Goal: Information Seeking & Learning: Find specific fact

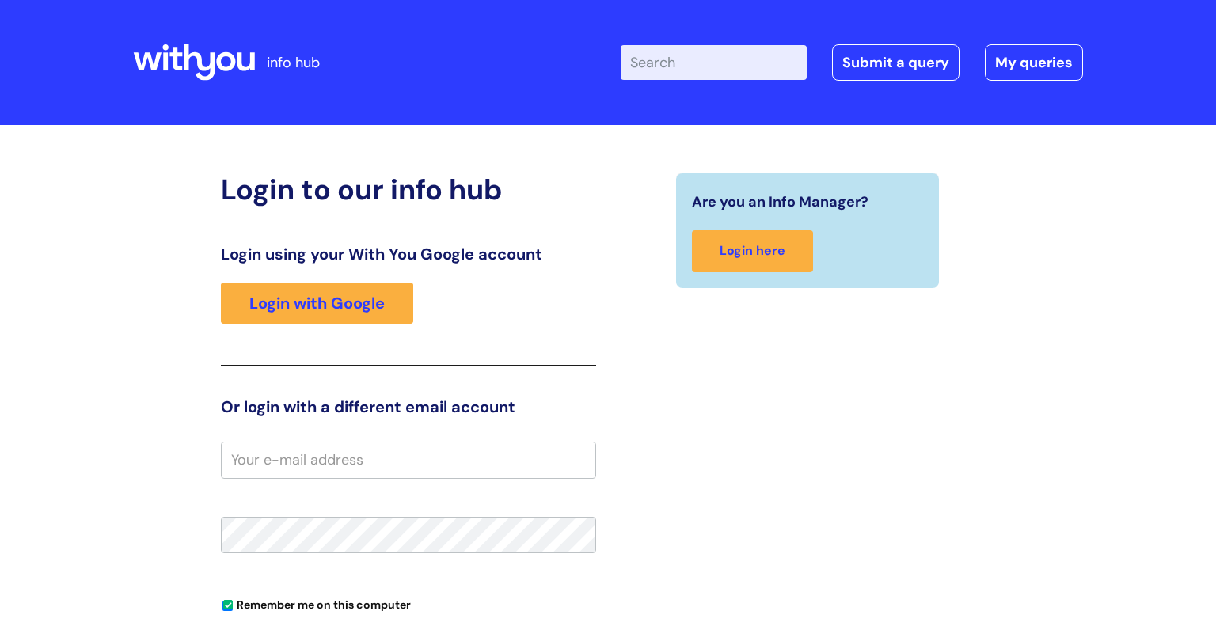
click at [652, 65] on input "Enter your search term here..." at bounding box center [714, 62] width 186 height 35
type input "hoidays"
click button "Search" at bounding box center [0, 0] width 0 height 0
click at [298, 451] on input "email" at bounding box center [408, 460] width 375 height 36
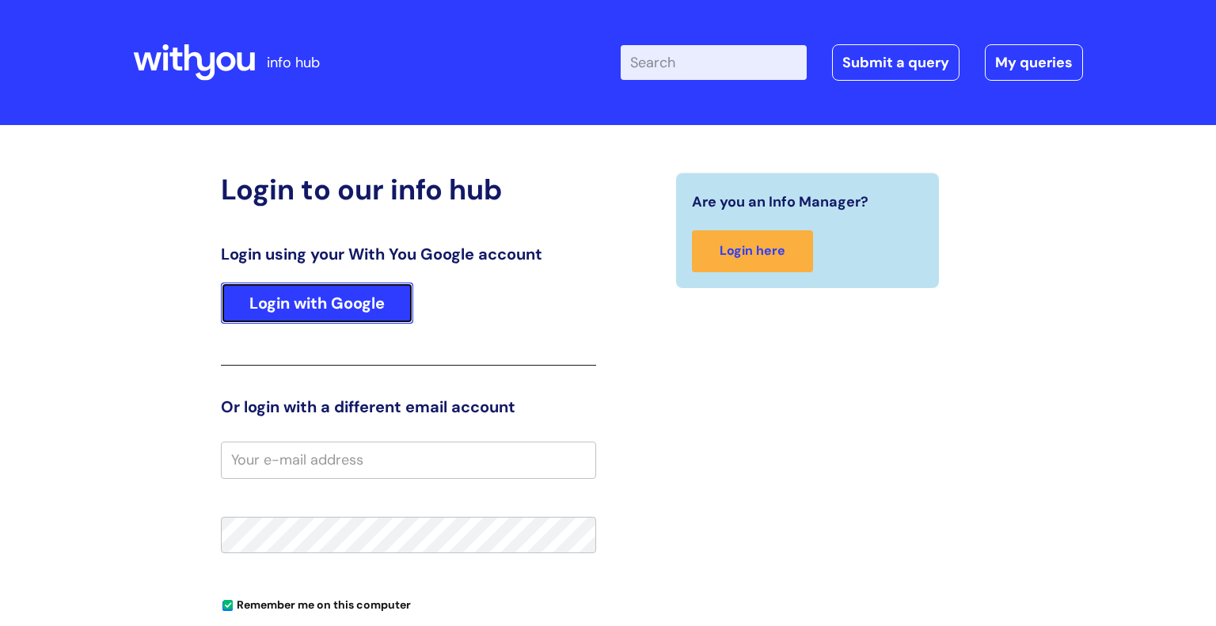
click at [349, 317] on link "Login with Google" at bounding box center [317, 303] width 192 height 41
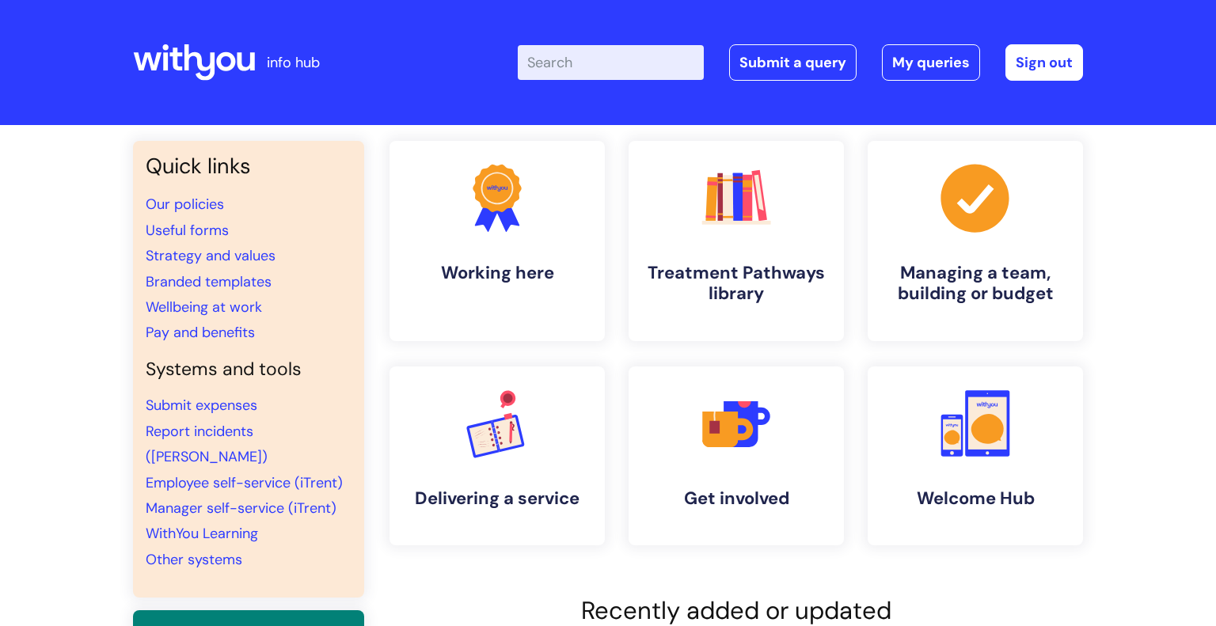
click at [607, 64] on input "Enter your search term here..." at bounding box center [611, 62] width 186 height 35
type input "holidays"
click button "Search" at bounding box center [0, 0] width 0 height 0
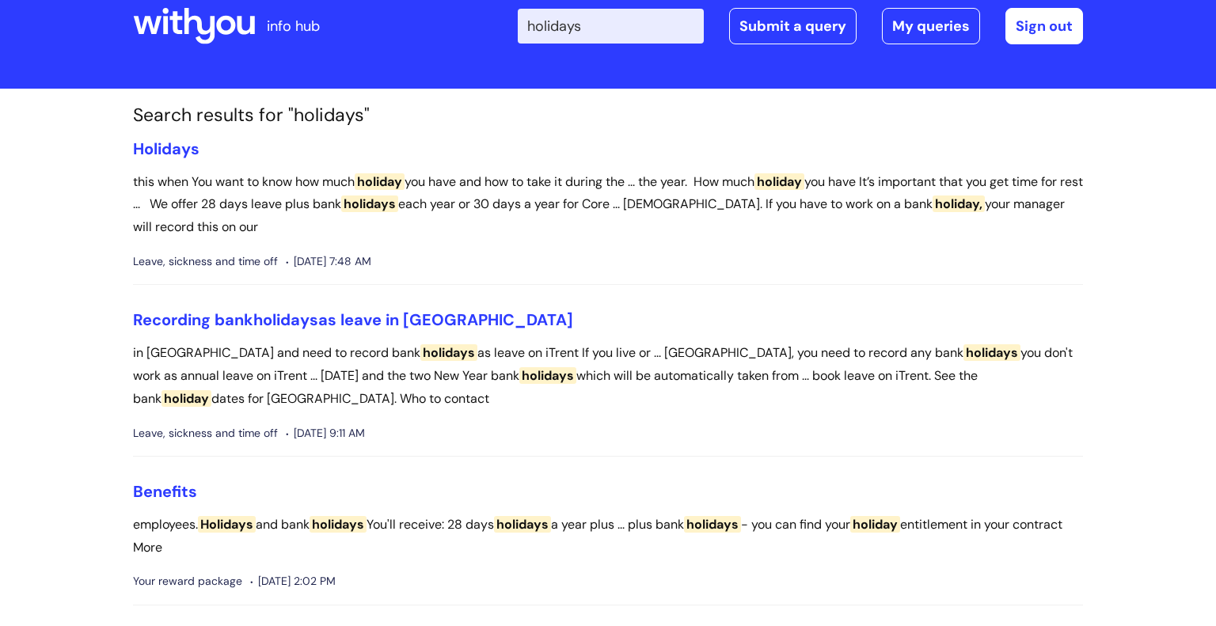
scroll to position [40, 0]
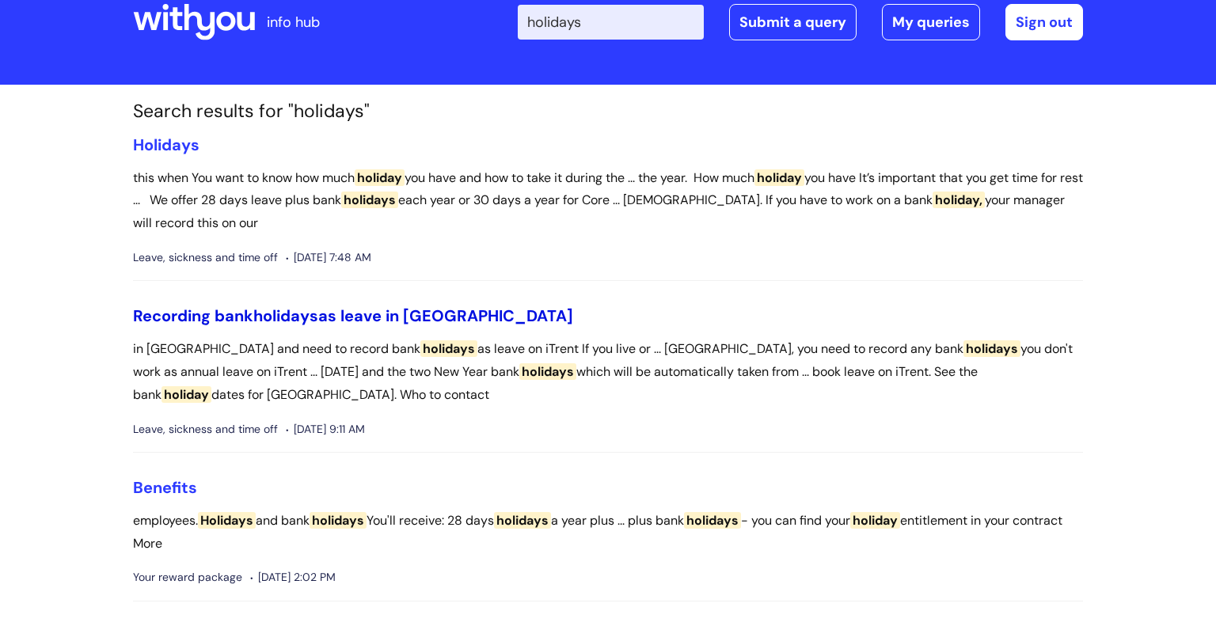
click at [385, 317] on link "Recording bank holidays as leave in Scotland" at bounding box center [353, 316] width 440 height 21
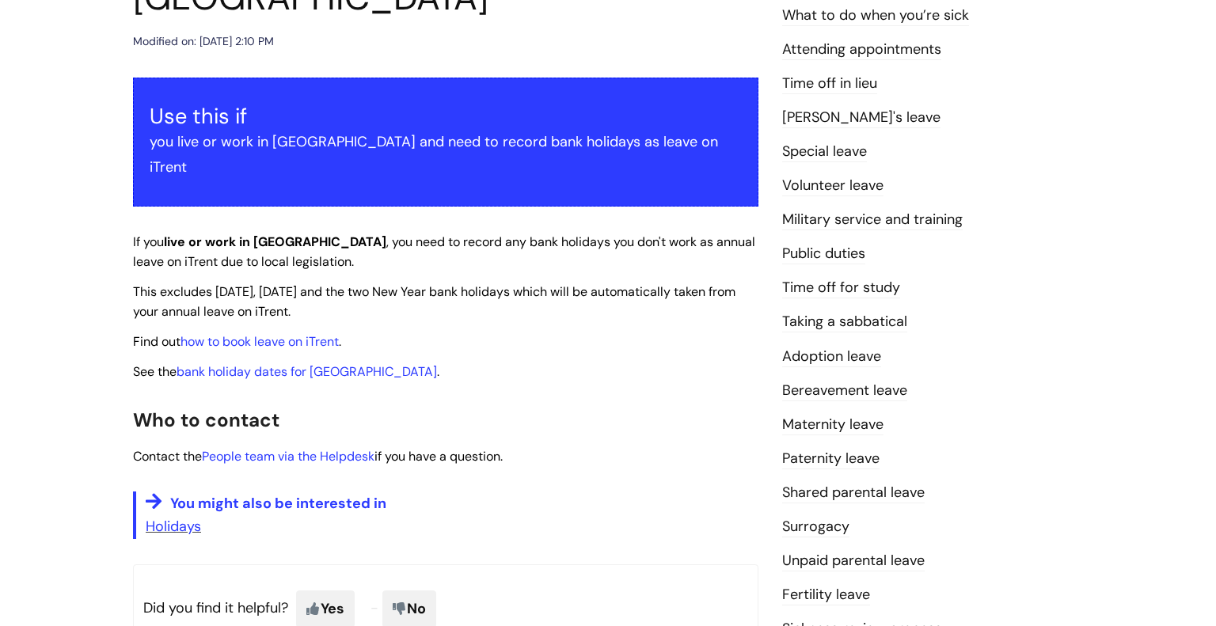
scroll to position [266, 0]
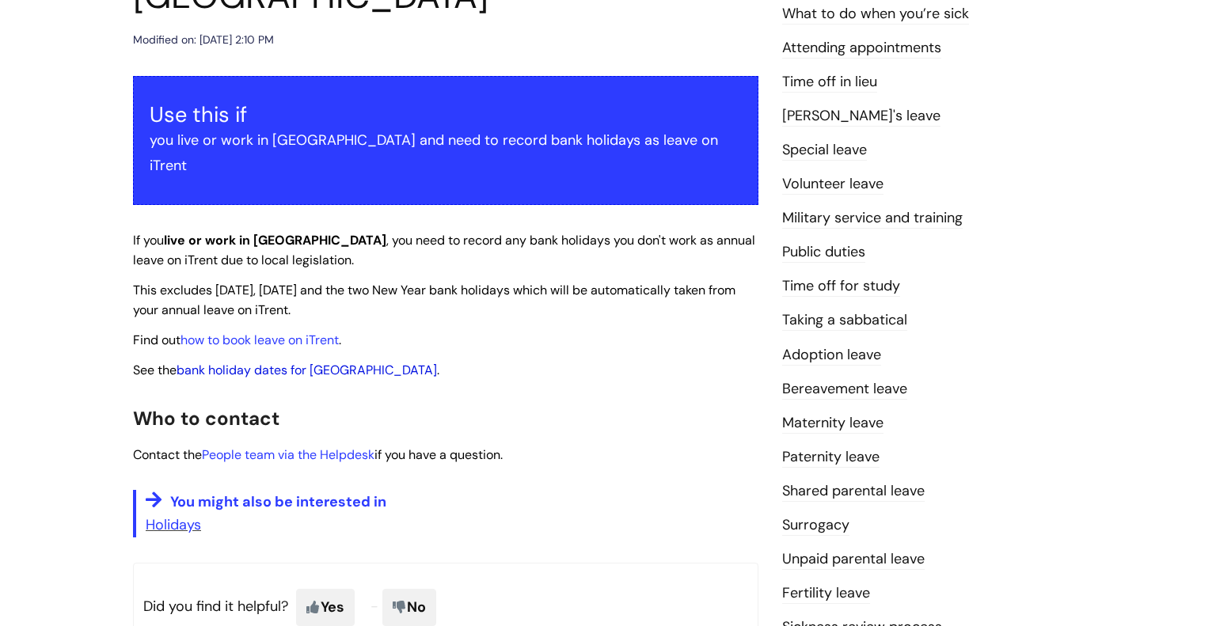
click at [325, 362] on link "bank holiday dates for [GEOGRAPHIC_DATA]" at bounding box center [307, 370] width 260 height 17
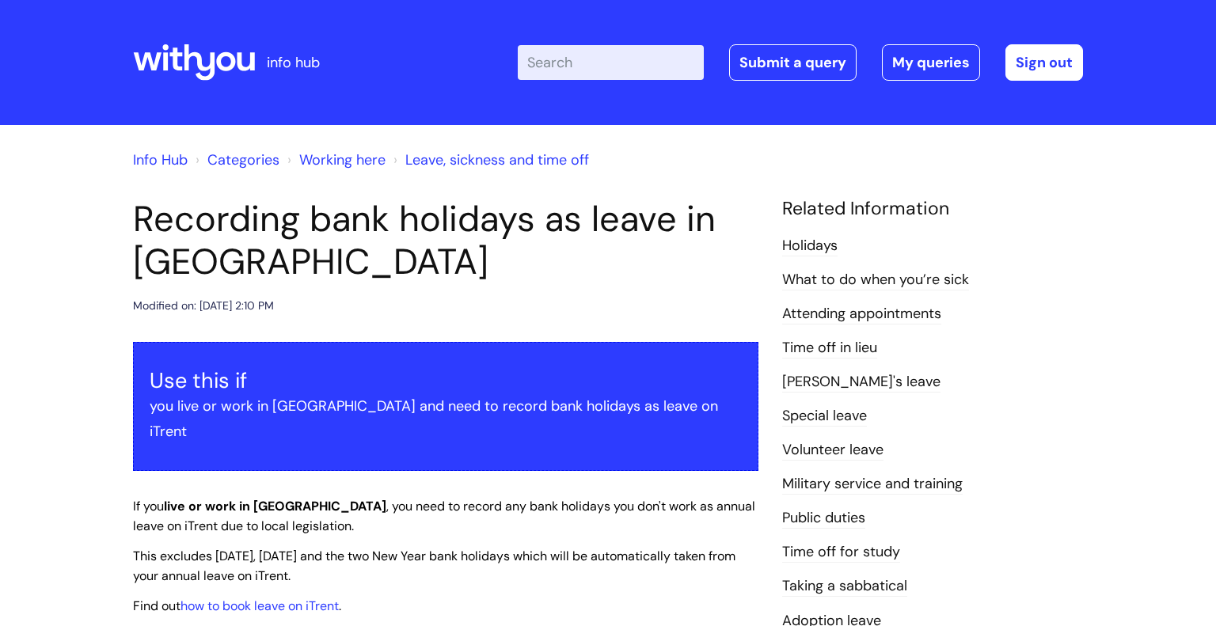
scroll to position [268, 0]
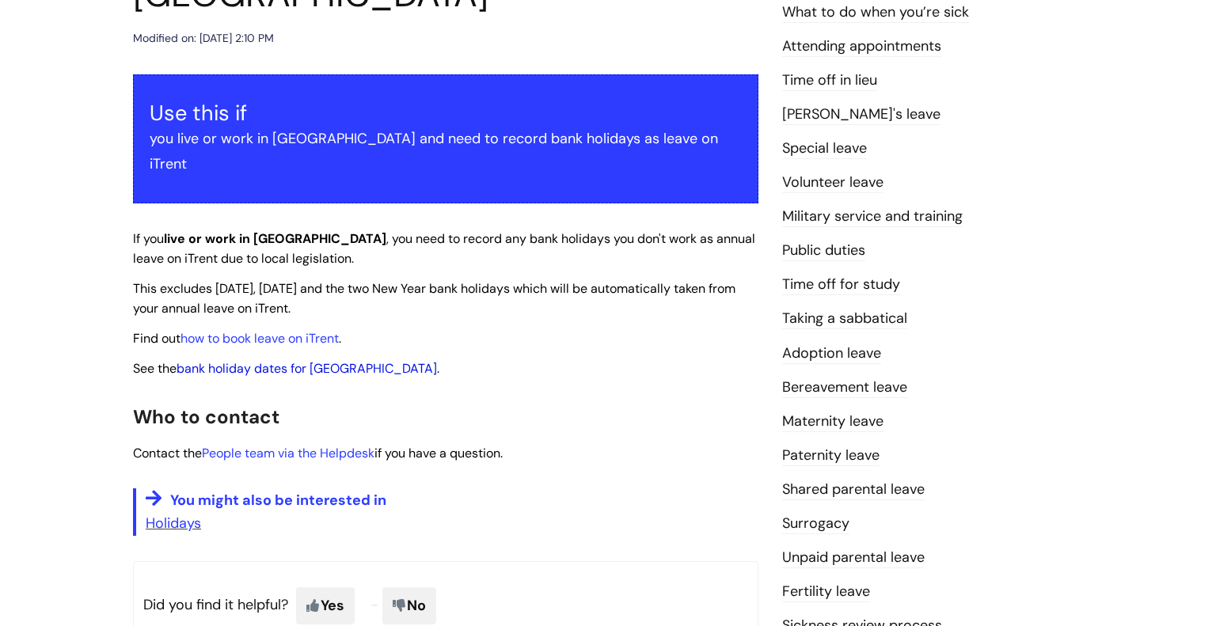
click at [323, 360] on link "bank holiday dates for [GEOGRAPHIC_DATA]" at bounding box center [307, 368] width 260 height 17
